Goal: Task Accomplishment & Management: Use online tool/utility

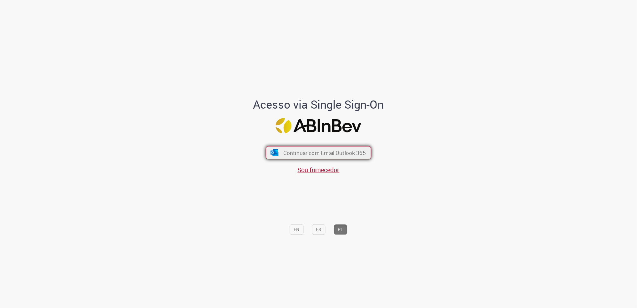
click at [283, 156] on span "Continuar com Email Outlook 365" at bounding box center [324, 152] width 83 height 7
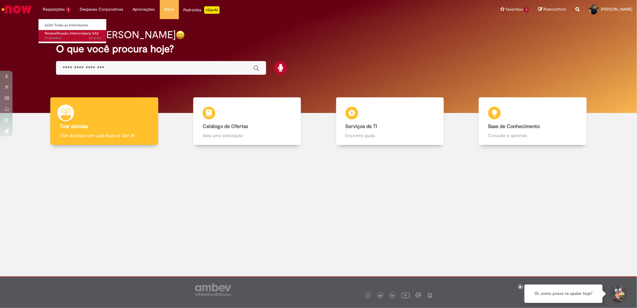
click at [64, 41] on link "Reclassificação Intercompany SAZ 3d atrás 3 dias atrás R13444464" at bounding box center [72, 36] width 69 height 12
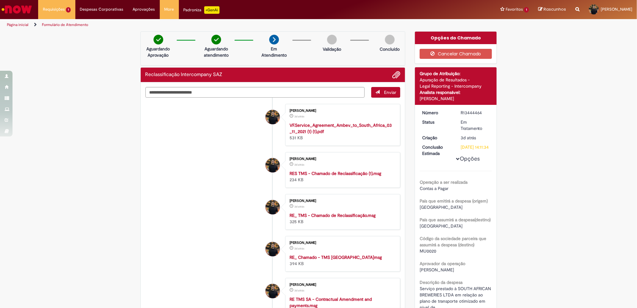
click at [475, 113] on div "R13444464" at bounding box center [475, 112] width 29 height 6
copy div "R13444464"
click at [455, 163] on div "Opções Operação a ser realizada Contas a Pagar País que emitirá a despesa (orig…" at bounding box center [456, 294] width 72 height 370
